Goal: Obtain resource: Obtain resource

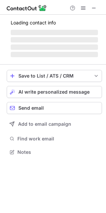
scroll to position [145, 106]
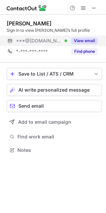
click at [92, 40] on button "View email" at bounding box center [84, 40] width 26 height 7
click at [89, 39] on button "View email" at bounding box center [84, 40] width 26 height 7
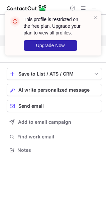
click at [99, 39] on div "This profile is restricted on the free plan. Upgrade your plan to view all prof…" at bounding box center [53, 36] width 107 height 63
click at [99, 39] on div "This profile is restricted on the free plan. Upgrade your plan to view all prof…" at bounding box center [53, 33] width 96 height 44
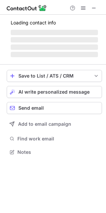
scroll to position [145, 106]
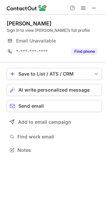
scroll to position [145, 106]
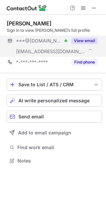
scroll to position [156, 106]
drag, startPoint x: 81, startPoint y: 38, endPoint x: 92, endPoint y: 37, distance: 10.7
click at [81, 38] on button "View email" at bounding box center [84, 40] width 26 height 7
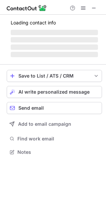
scroll to position [148, 106]
click at [86, 30] on span "‌" at bounding box center [54, 32] width 87 height 5
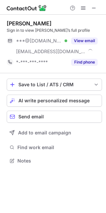
scroll to position [156, 106]
click at [85, 40] on button "View email" at bounding box center [84, 40] width 26 height 7
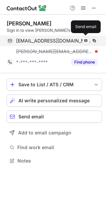
click at [90, 38] on div "vinzinvero@gmail.com Verified" at bounding box center [56, 41] width 81 height 6
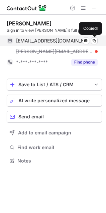
click at [84, 38] on span at bounding box center [85, 40] width 5 height 5
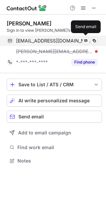
click at [84, 38] on span at bounding box center [85, 40] width 5 height 5
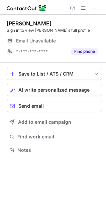
scroll to position [145, 106]
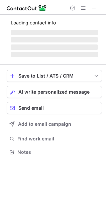
scroll to position [4, 3]
click at [83, 50] on span "‌ ‌ ‌ ‌" at bounding box center [54, 43] width 87 height 29
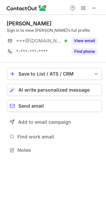
scroll to position [145, 106]
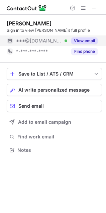
click at [89, 43] on button "View email" at bounding box center [84, 40] width 26 height 7
click at [83, 43] on div "***@[DOMAIN_NAME]" at bounding box center [56, 41] width 81 height 6
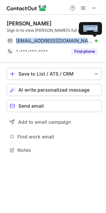
click at [94, 39] on span at bounding box center [93, 40] width 5 height 5
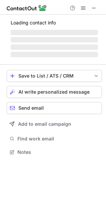
scroll to position [145, 106]
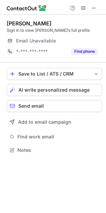
scroll to position [145, 106]
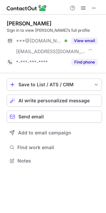
scroll to position [156, 106]
click at [84, 34] on div "Joey Bracker Sign in to view Joey’s full profile ***@gmail.com Verified ***@eva…" at bounding box center [54, 43] width 95 height 47
click at [87, 37] on button "View email" at bounding box center [84, 40] width 26 height 7
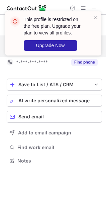
click at [95, 40] on div "This profile is restricted on the free plan. Upgrade your plan to view all prof…" at bounding box center [53, 36] width 107 height 63
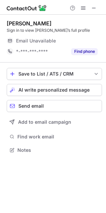
scroll to position [148, 106]
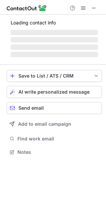
click at [88, 36] on span "‌ ‌ ‌ ‌" at bounding box center [54, 43] width 87 height 29
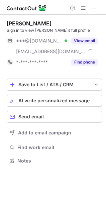
click at [88, 36] on div "View email" at bounding box center [82, 40] width 30 height 11
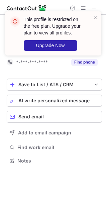
click at [90, 36] on div "This profile is restricted on the free plan. Upgrade your plan to view all prof…" at bounding box center [53, 33] width 96 height 44
